Goal: Information Seeking & Learning: Learn about a topic

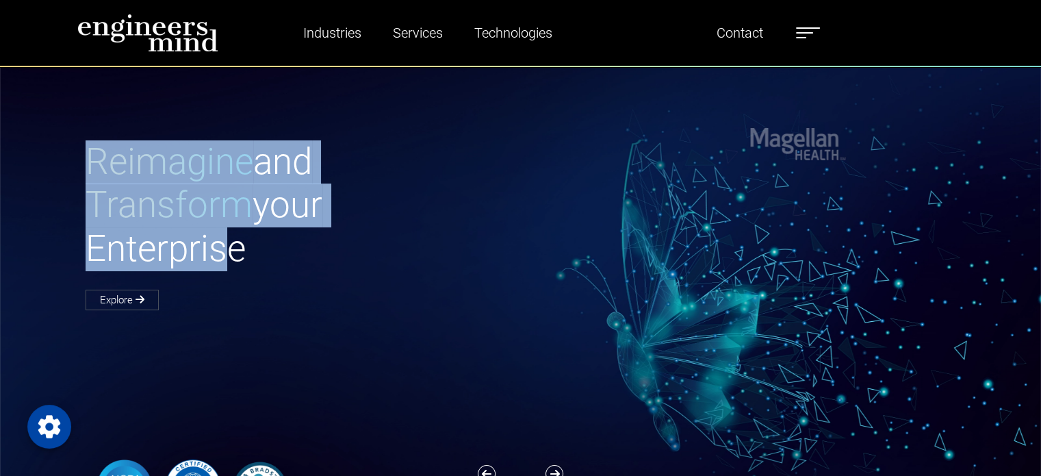
drag, startPoint x: 90, startPoint y: 149, endPoint x: 226, endPoint y: 268, distance: 180.5
click at [226, 268] on h1 "Reimagine and Transform your Enterprise" at bounding box center [303, 205] width 435 height 131
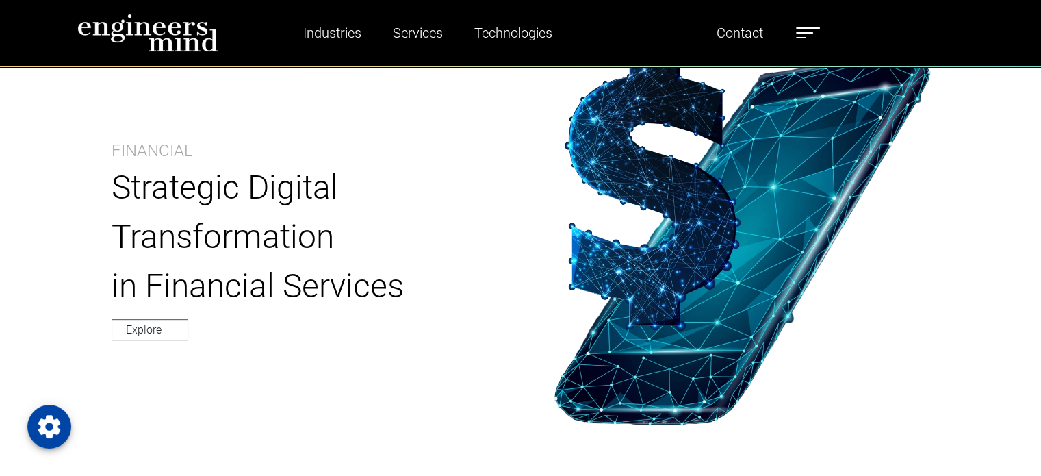
scroll to position [616, 0]
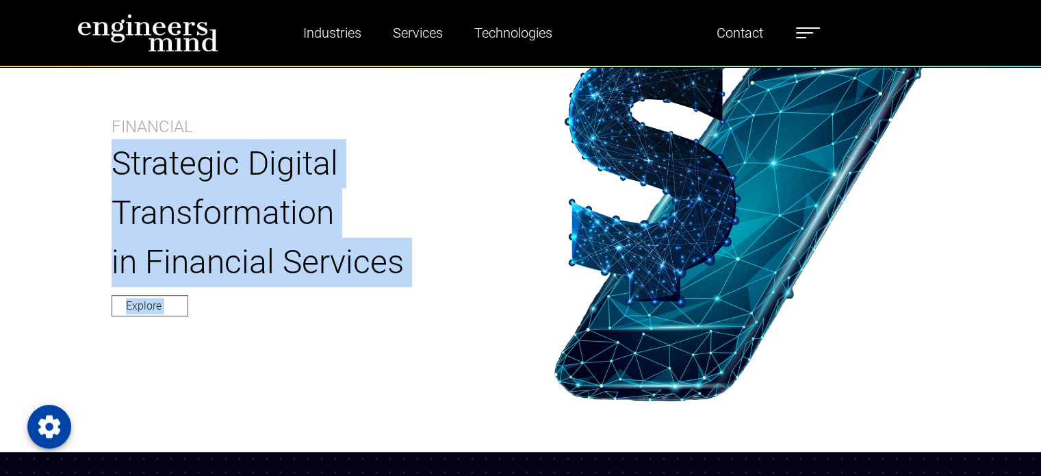
drag, startPoint x: 329, startPoint y: 289, endPoint x: 430, endPoint y: 325, distance: 107.4
click at [430, 325] on div "Financial Strategic Digital Transformation in Financial Services Explore" at bounding box center [521, 214] width 904 height 374
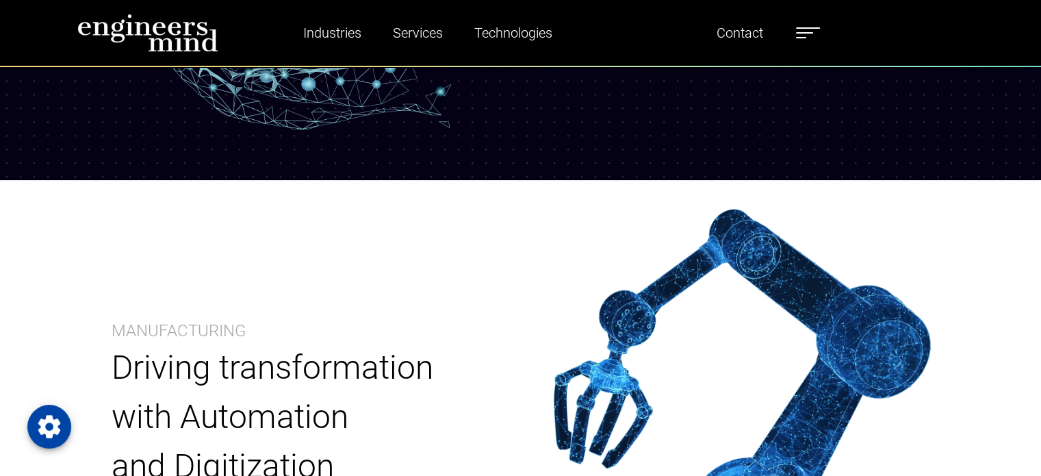
scroll to position [1506, 0]
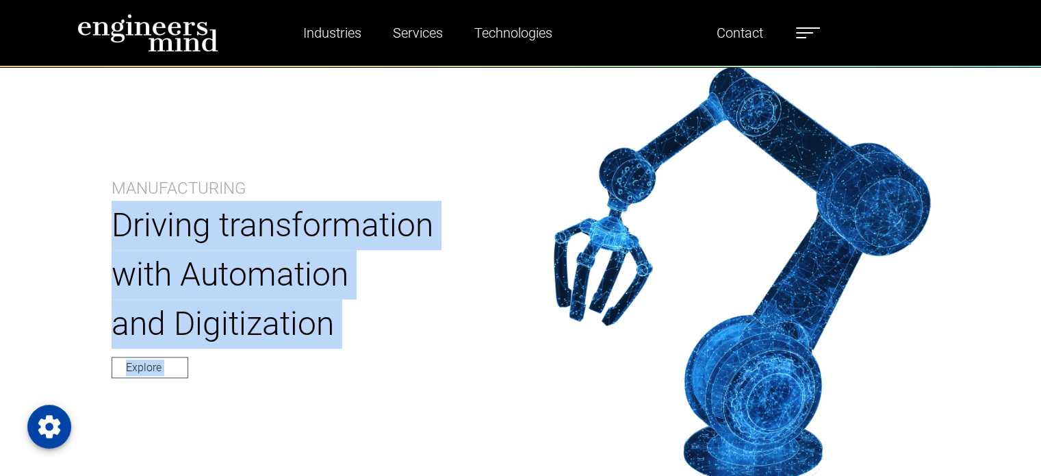
drag, startPoint x: 107, startPoint y: 209, endPoint x: 339, endPoint y: 350, distance: 271.6
click at [339, 350] on div "Manufacturing Driving transformation with Automation and Digitization Explore" at bounding box center [299, 276] width 444 height 200
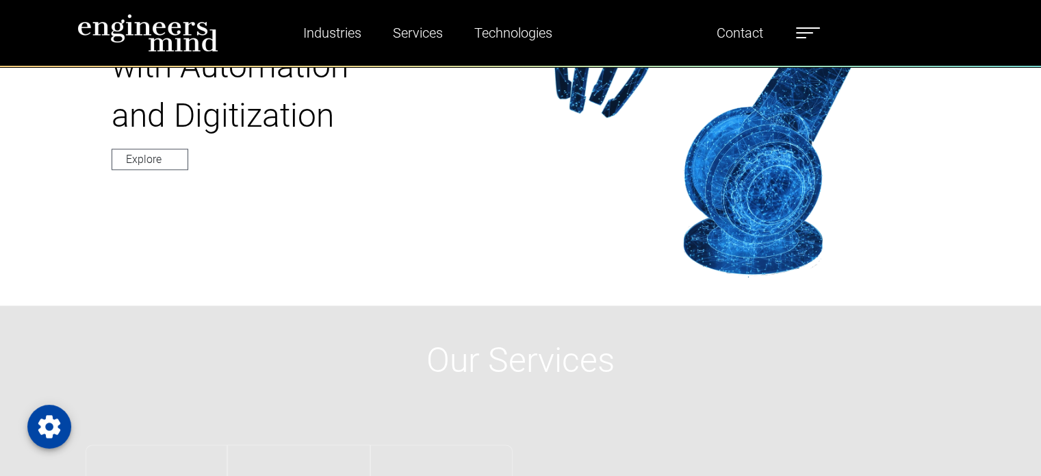
scroll to position [1849, 0]
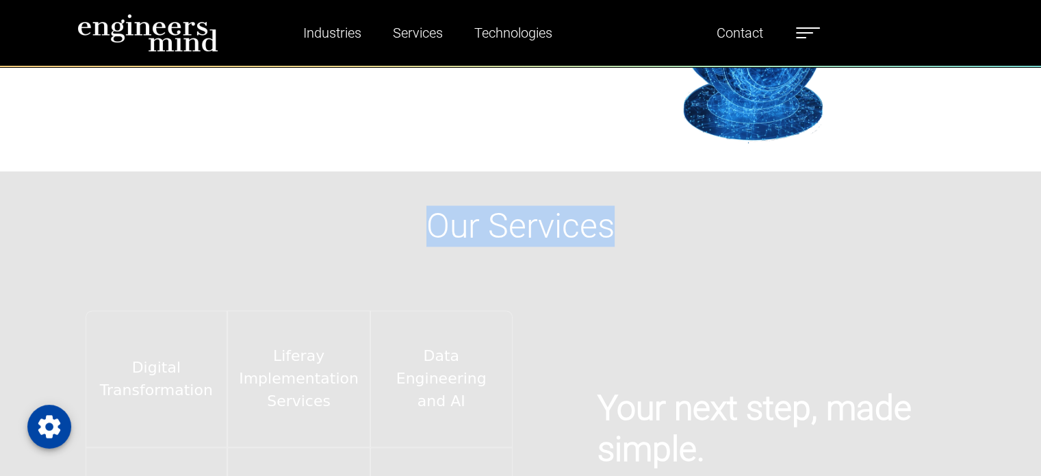
drag, startPoint x: 427, startPoint y: 232, endPoint x: 774, endPoint y: 239, distance: 347.2
click at [774, 239] on h1 "Our Services" at bounding box center [520, 225] width 887 height 41
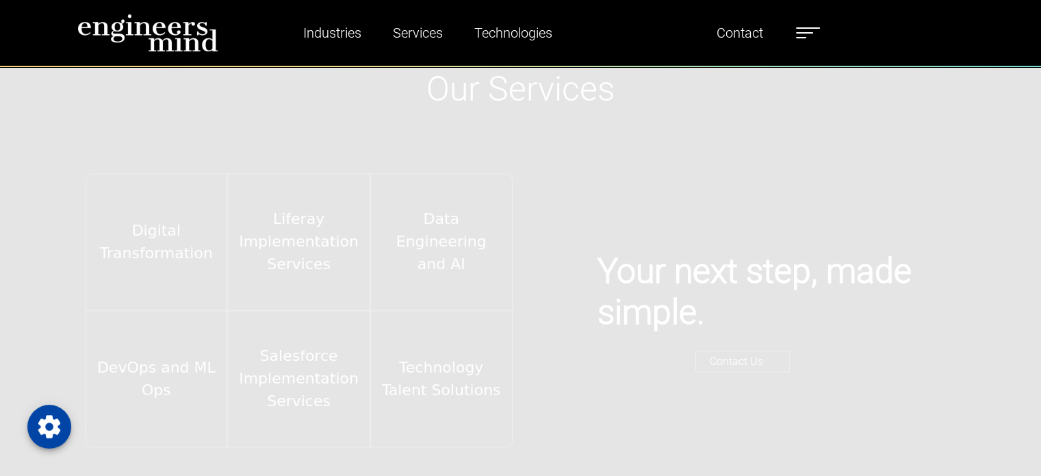
scroll to position [2054, 0]
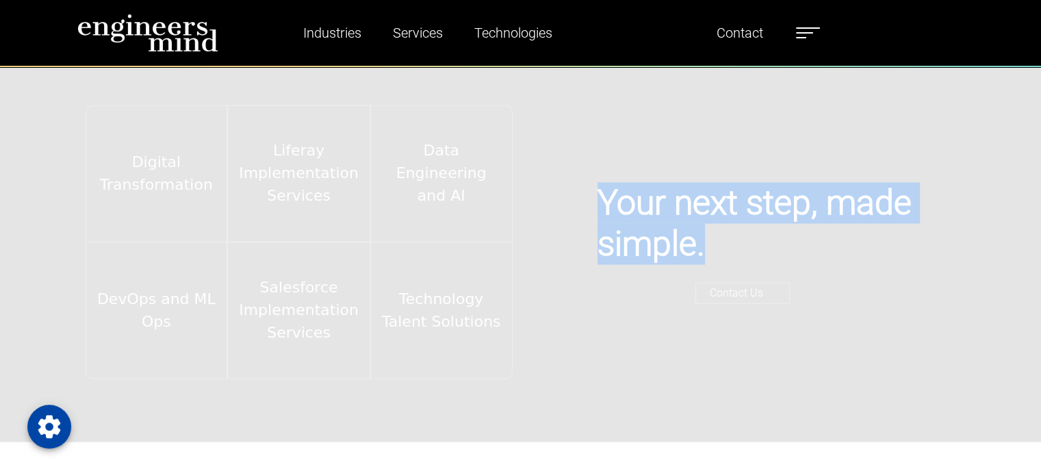
drag, startPoint x: 728, startPoint y: 236, endPoint x: 762, endPoint y: 238, distance: 33.6
click at [762, 238] on div "Your next step, made simple. Contact Us" at bounding box center [743, 241] width 444 height 401
click at [762, 238] on h1 "Your next step, made simple." at bounding box center [777, 223] width 359 height 82
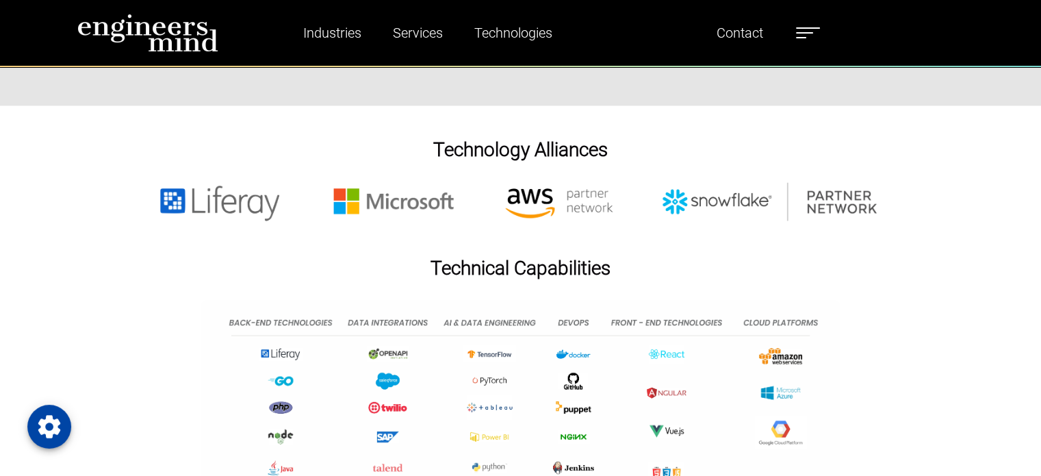
scroll to position [2396, 0]
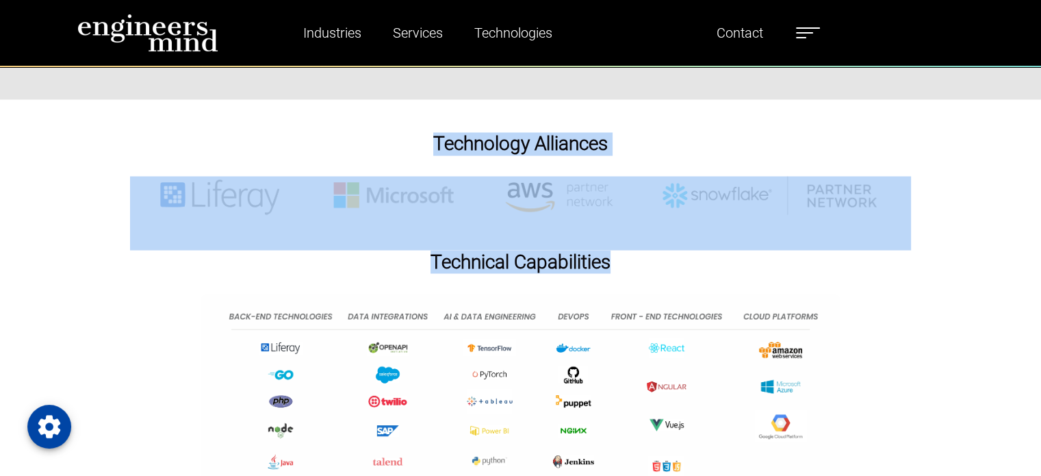
drag, startPoint x: 414, startPoint y: 150, endPoint x: 854, endPoint y: 265, distance: 455.7
click at [854, 265] on div "Technology Alliances Technical Capabilities" at bounding box center [520, 337] width 1041 height 476
click at [854, 265] on h1 "Technical Capabilities" at bounding box center [520, 261] width 1041 height 23
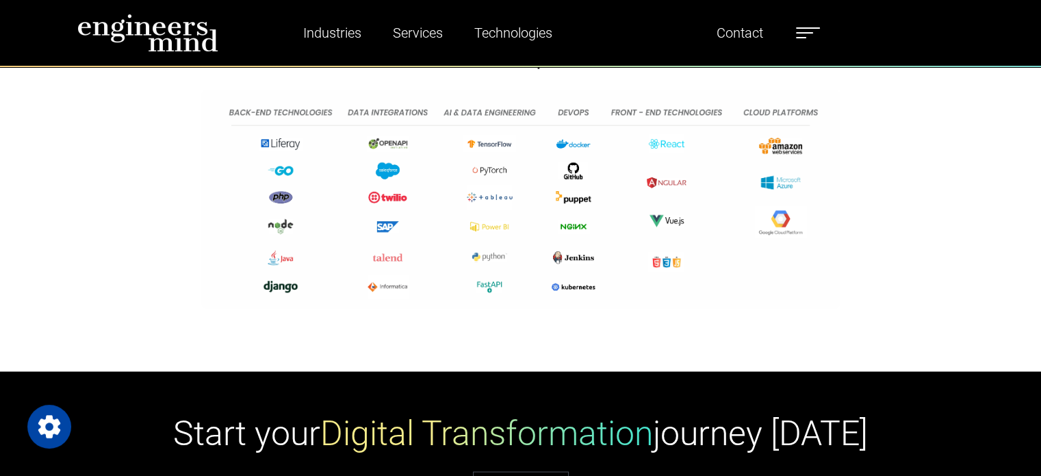
scroll to position [2602, 0]
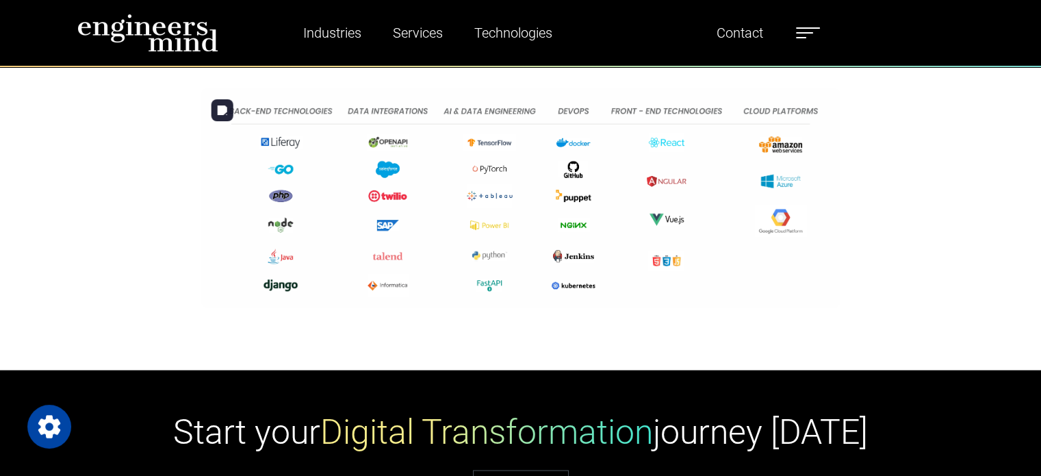
click at [279, 112] on img at bounding box center [521, 198] width 640 height 220
click at [356, 113] on img at bounding box center [521, 198] width 640 height 220
click at [515, 126] on img at bounding box center [521, 198] width 640 height 220
click at [666, 145] on img at bounding box center [521, 198] width 640 height 220
click at [737, 147] on img at bounding box center [521, 198] width 640 height 220
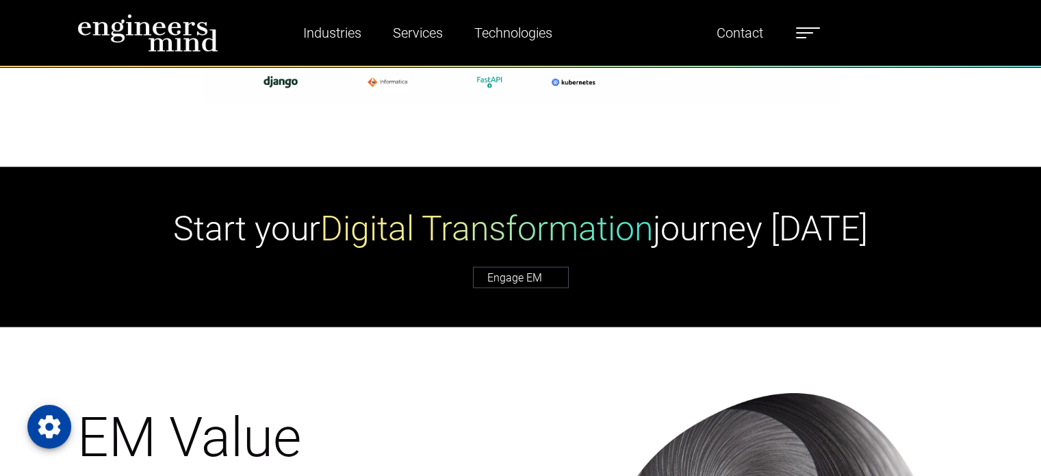
scroll to position [2807, 0]
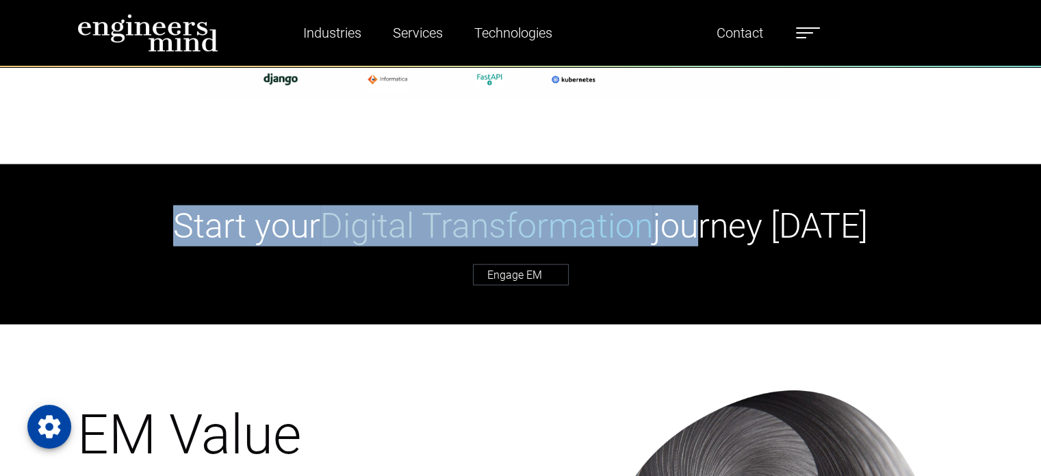
drag, startPoint x: 175, startPoint y: 236, endPoint x: 702, endPoint y: 266, distance: 528.1
click at [702, 266] on div "Start your Digital Transformation journey [DATE] Engage EM" at bounding box center [520, 244] width 1041 height 160
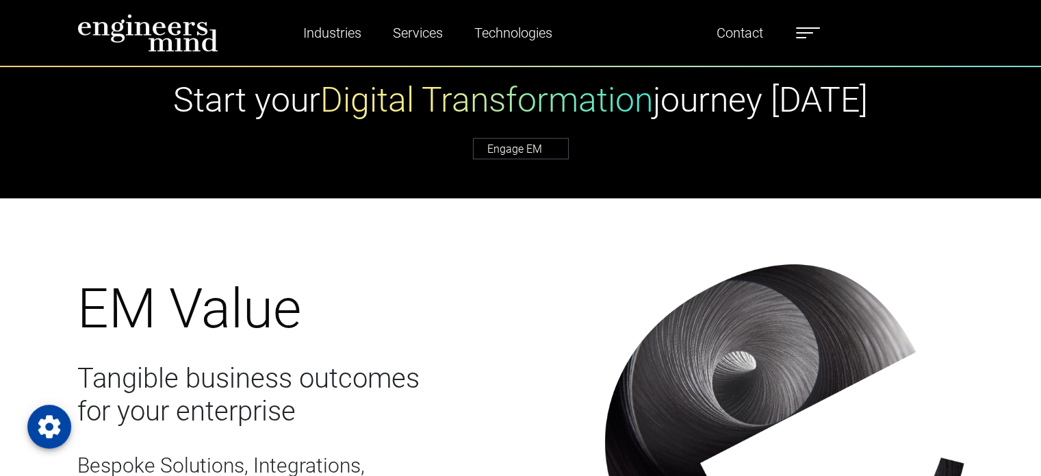
scroll to position [3081, 0]
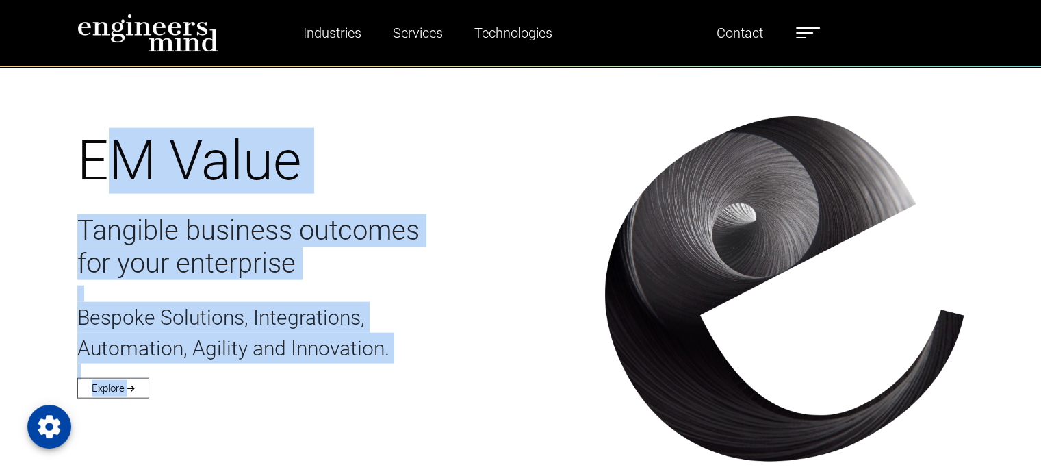
drag, startPoint x: 159, startPoint y: 216, endPoint x: 330, endPoint y: 385, distance: 241.1
click at [330, 385] on div "EM Value Tangible business outcomes for your enterprise Bespoke Solutions, Inte…" at bounding box center [332, 221] width 511 height 349
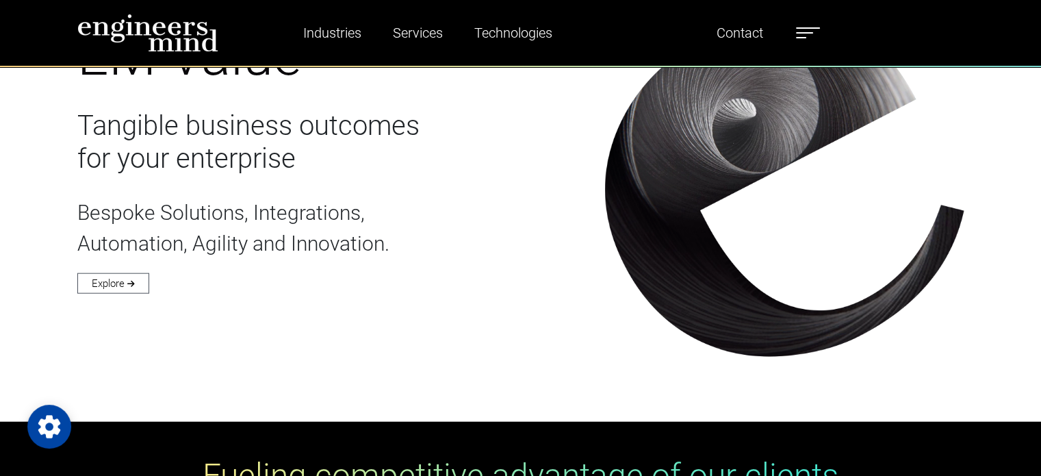
scroll to position [3492, 0]
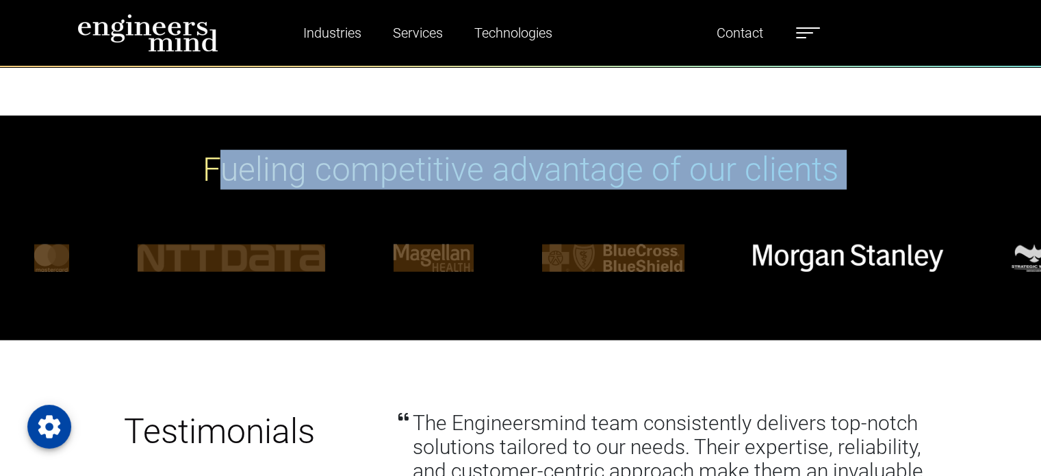
drag, startPoint x: 278, startPoint y: 191, endPoint x: 707, endPoint y: 322, distance: 448.1
click at [707, 322] on div "Fueling competitive advantage of our clients" at bounding box center [520, 228] width 1041 height 225
click at [708, 321] on div "Fueling competitive advantage of our clients" at bounding box center [520, 228] width 1041 height 225
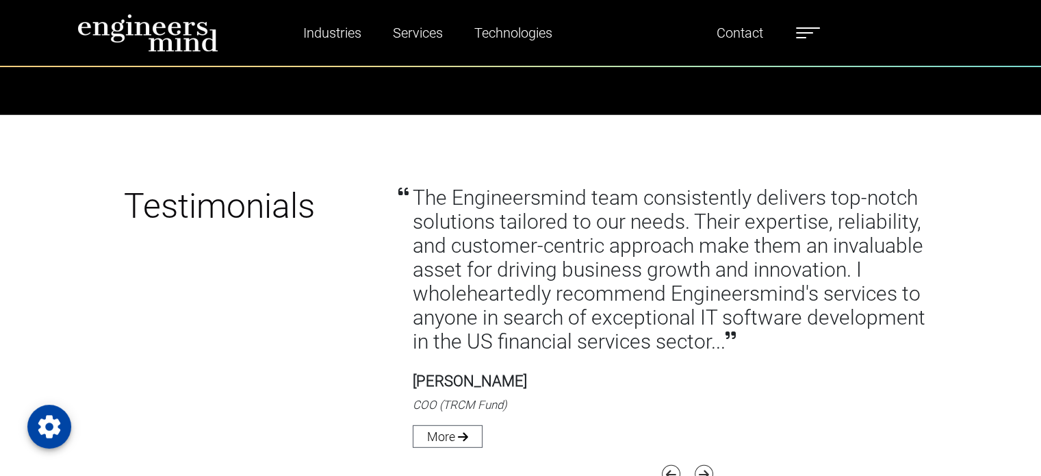
scroll to position [3508, 0]
